Goal: Task Accomplishment & Management: Manage account settings

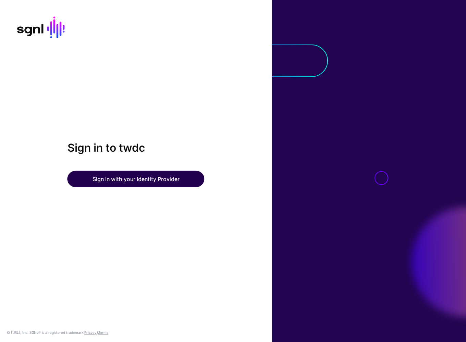
click at [151, 179] on button "Sign in with your Identity Provider" at bounding box center [135, 179] width 137 height 16
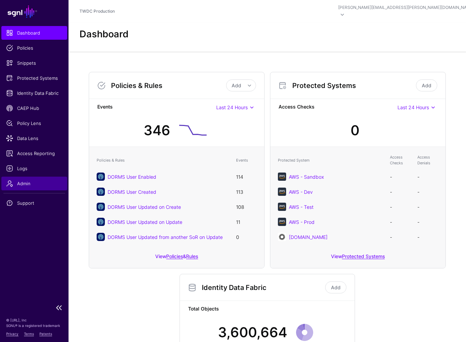
click at [25, 183] on span "Admin" at bounding box center [34, 183] width 56 height 7
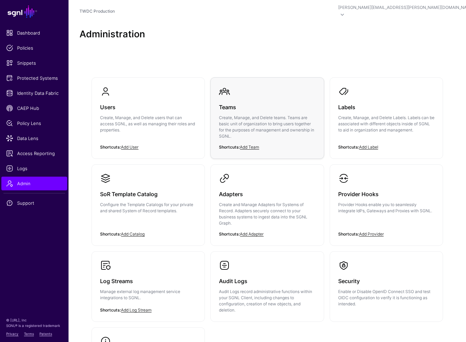
click at [227, 102] on h3 "Teams" at bounding box center [267, 107] width 96 height 10
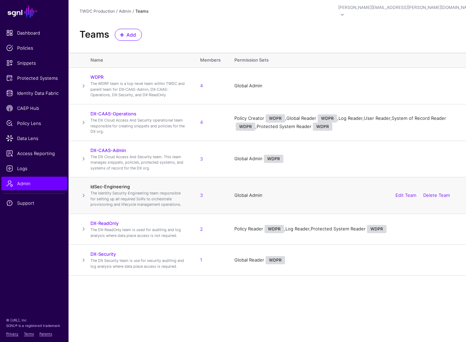
click at [109, 184] on link "IdSec-Engineering" at bounding box center [109, 186] width 39 height 5
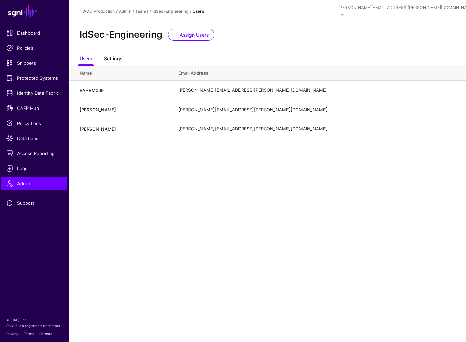
click at [112, 53] on link "Settings" at bounding box center [113, 59] width 18 height 13
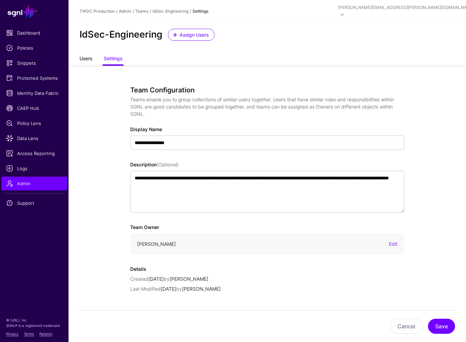
click at [87, 53] on link "Users" at bounding box center [85, 59] width 13 height 13
click at [140, 9] on link "Teams" at bounding box center [141, 11] width 13 height 5
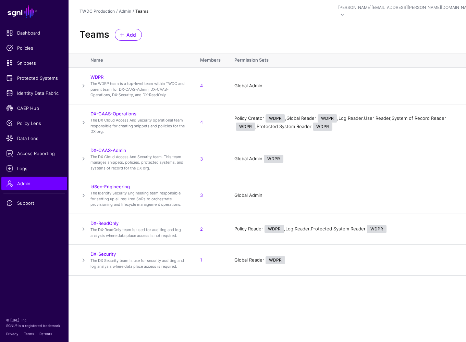
click at [213, 303] on main "SGNL Dashboard Policies Snippets Protected Systems Identity Data Fabric CAEP Hu…" at bounding box center [233, 171] width 466 height 342
click at [115, 184] on link "IdSec-Engineering" at bounding box center [109, 186] width 39 height 5
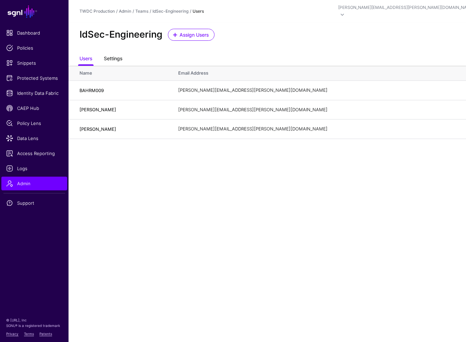
click at [116, 54] on link "Settings" at bounding box center [113, 59] width 18 height 13
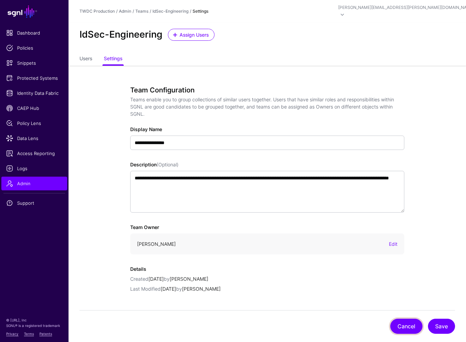
click at [396, 324] on button "Cancel" at bounding box center [406, 326] width 32 height 15
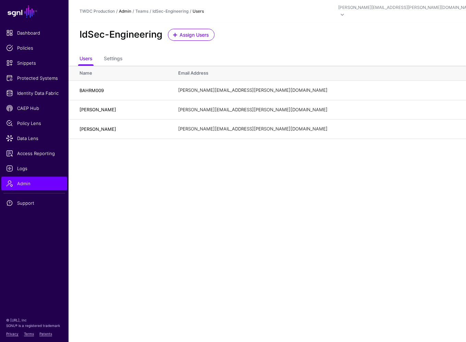
click at [126, 9] on link "Admin" at bounding box center [125, 11] width 12 height 5
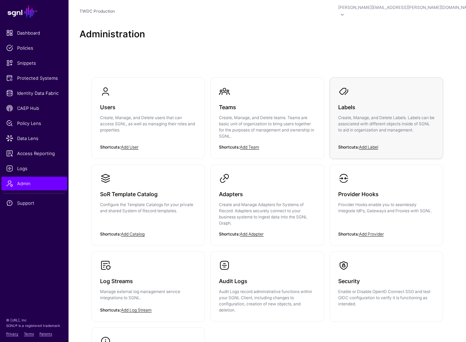
click at [347, 115] on p "Create, Manage, and Delete Labels. Labels can be associated with different obje…" at bounding box center [386, 124] width 96 height 18
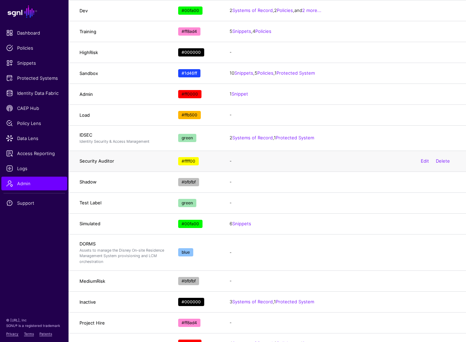
scroll to position [262, 0]
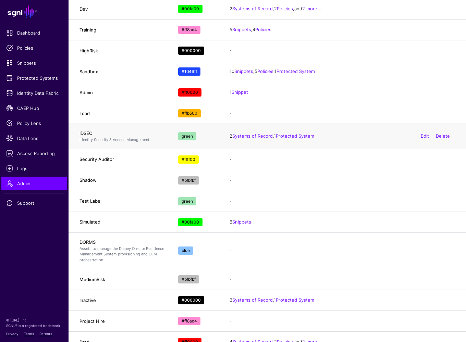
click at [181, 132] on div "green" at bounding box center [187, 136] width 18 height 8
click at [422, 133] on link "Edit" at bounding box center [425, 135] width 8 height 5
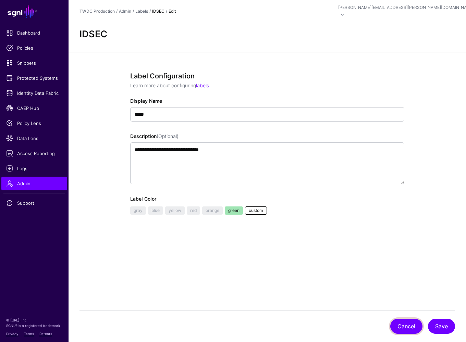
click at [398, 326] on button "Cancel" at bounding box center [406, 326] width 32 height 15
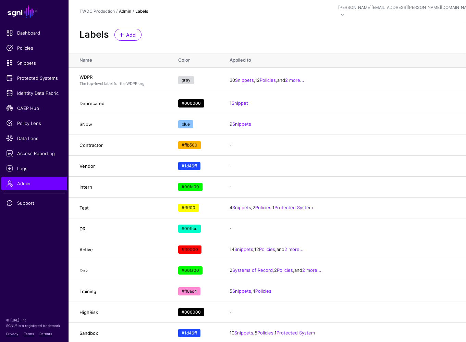
click at [124, 9] on link "Admin" at bounding box center [125, 11] width 12 height 5
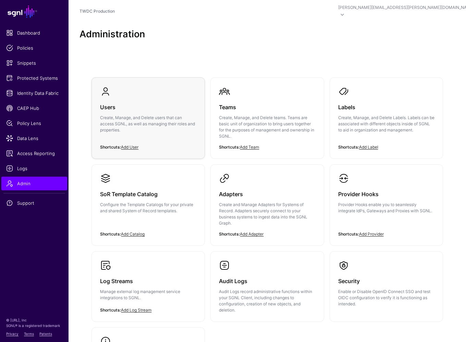
click at [117, 118] on p "Create, Manage, and Delete users that can access SGNL, as well as managing thei…" at bounding box center [148, 124] width 96 height 18
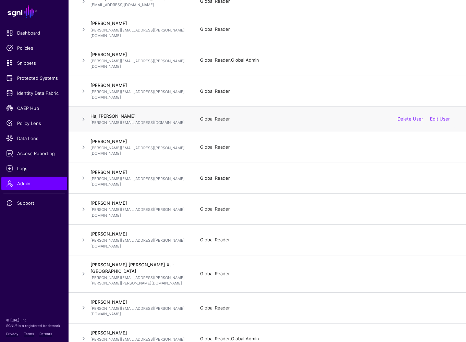
scroll to position [327, 0]
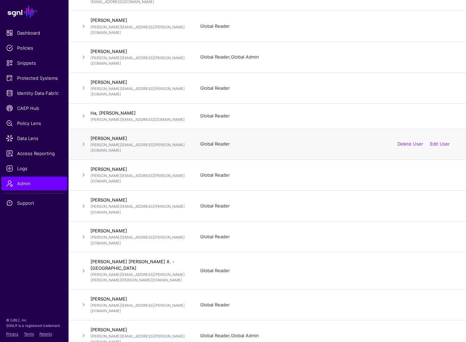
click at [83, 140] on span at bounding box center [83, 144] width 8 height 8
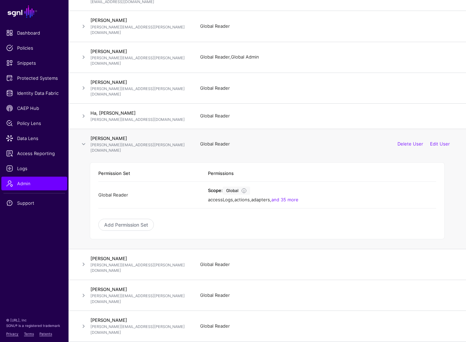
click at [85, 140] on span at bounding box center [83, 144] width 8 height 8
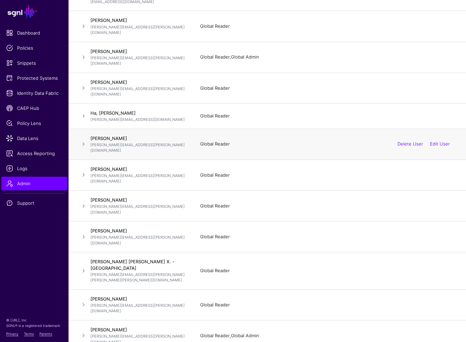
click at [85, 140] on span at bounding box center [83, 144] width 8 height 8
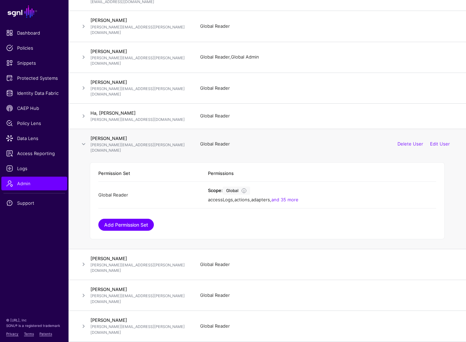
click at [129, 219] on link "Add Permission Set" at bounding box center [125, 225] width 55 height 12
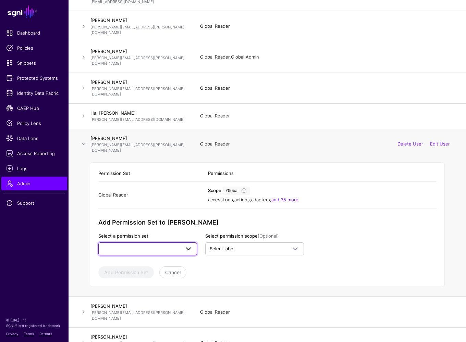
click at [190, 245] on span at bounding box center [188, 249] width 8 height 8
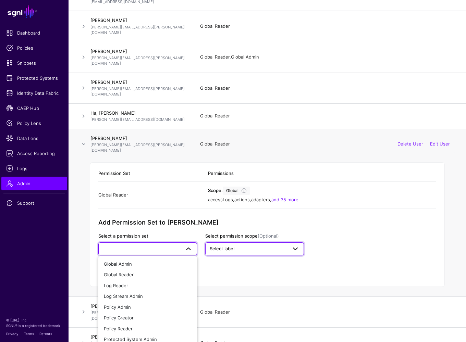
click at [216, 246] on span "Select label" at bounding box center [222, 248] width 25 height 5
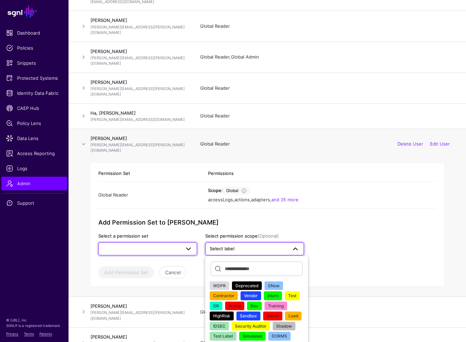
click at [187, 245] on span at bounding box center [188, 249] width 8 height 8
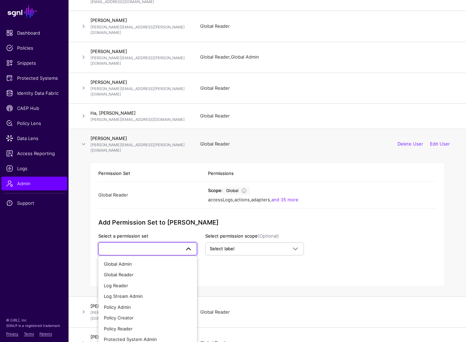
click at [293, 219] on div "Add Permission Set to [PERSON_NAME] Select a permission set Global Admin Global…" at bounding box center [201, 237] width 206 height 37
click at [187, 245] on span at bounding box center [188, 249] width 8 height 8
click at [342, 177] on app-admin-shared-permissions "Permission Set Permissions Global Reader Scope: Global accessLogs , actions , a…" at bounding box center [267, 221] width 338 height 113
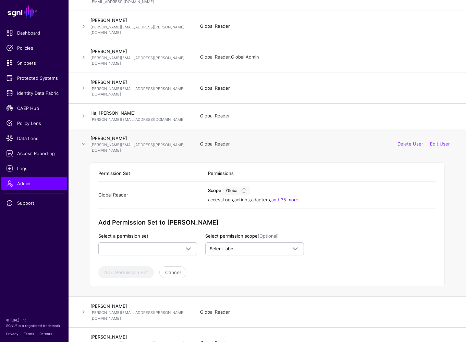
click at [346, 173] on app-admin-shared-permissions "Permission Set Permissions Global Reader Scope: Global accessLogs , actions , a…" at bounding box center [267, 221] width 338 height 113
click at [174, 266] on button "Cancel" at bounding box center [172, 272] width 27 height 12
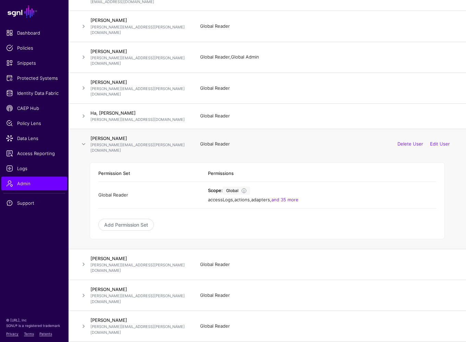
click at [85, 140] on span at bounding box center [83, 144] width 8 height 8
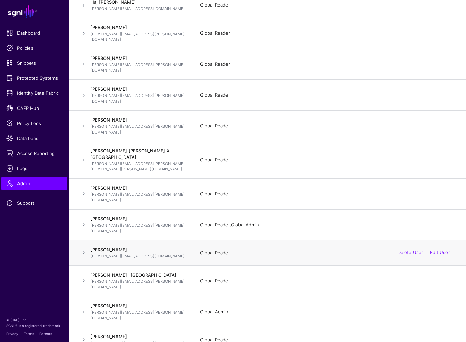
scroll to position [439, 0]
click at [85, 220] on span at bounding box center [83, 224] width 8 height 8
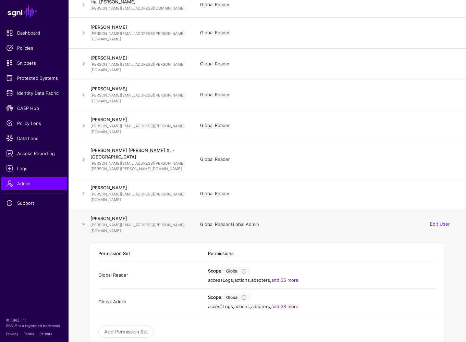
click at [85, 220] on span at bounding box center [83, 224] width 8 height 8
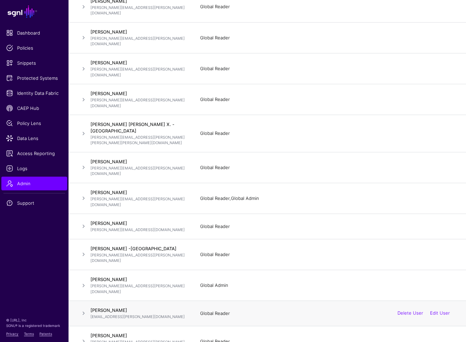
scroll to position [464, 0]
click at [85, 223] on span at bounding box center [83, 227] width 8 height 8
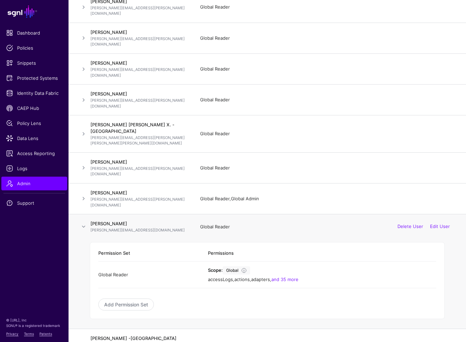
click at [85, 223] on span at bounding box center [83, 227] width 8 height 8
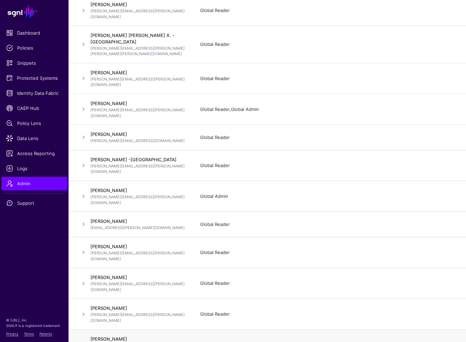
scroll to position [553, 0]
click at [84, 341] on span at bounding box center [83, 345] width 8 height 8
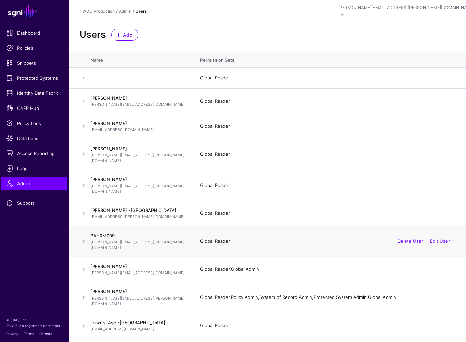
scroll to position [0, 0]
click at [84, 74] on span at bounding box center [83, 78] width 8 height 8
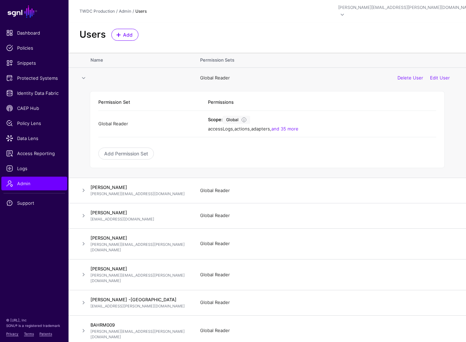
click at [84, 74] on span at bounding box center [83, 78] width 8 height 8
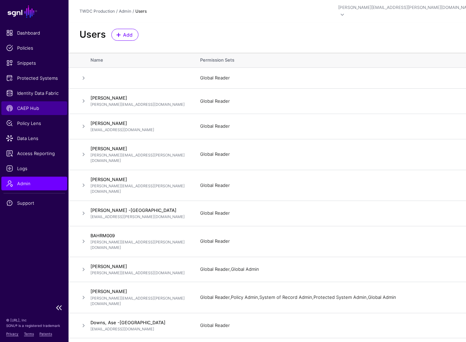
click at [29, 110] on span "CAEP Hub" at bounding box center [34, 108] width 56 height 7
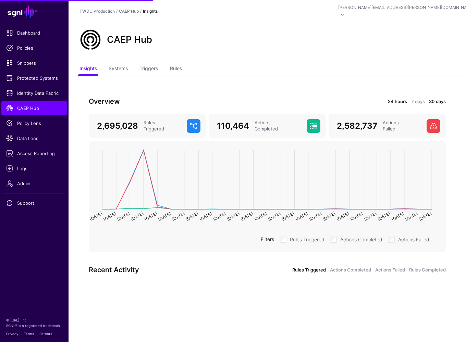
click at [393, 98] on link "24 hours" at bounding box center [397, 101] width 19 height 7
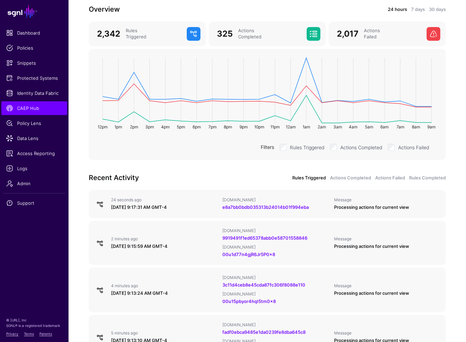
scroll to position [84, 0]
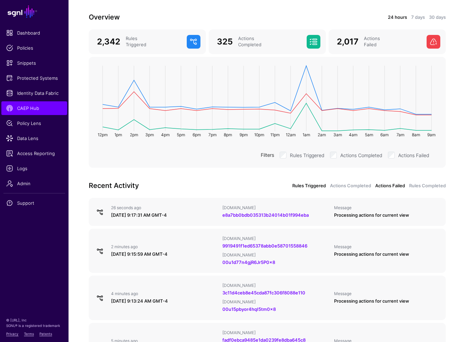
click at [393, 183] on link "Actions Failed" at bounding box center [390, 186] width 30 height 7
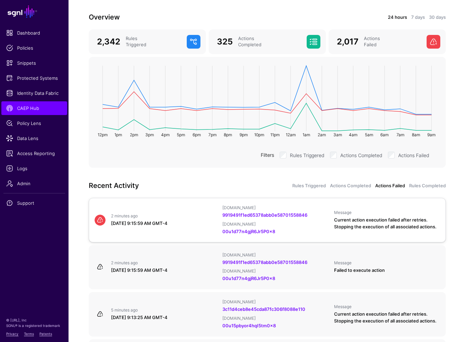
click at [132, 219] on div "2 minutes ago [DATE] 9:15:59 AM GMT-4 [DOMAIN_NAME] 9919491f1ed65378abb0e587015…" at bounding box center [267, 220] width 351 height 30
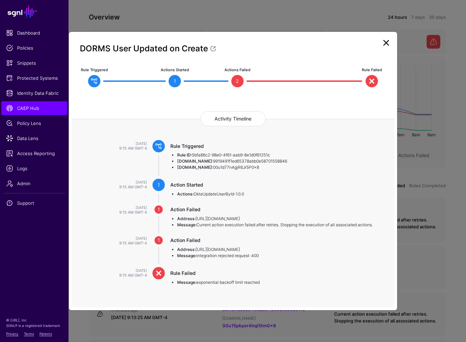
click at [385, 44] on link at bounding box center [386, 42] width 11 height 11
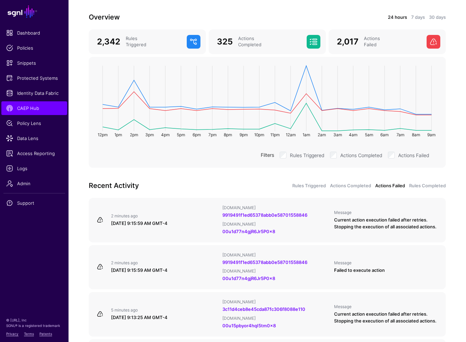
click at [452, 205] on div "Overview 24 hours 7 days 30 days 2,342 Rules Triggered 325 Actions Completed 2,…" at bounding box center [267, 345] width 397 height 708
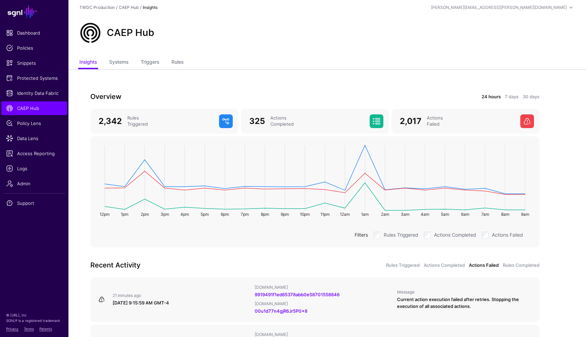
scroll to position [0, 0]
